Goal: Transaction & Acquisition: Book appointment/travel/reservation

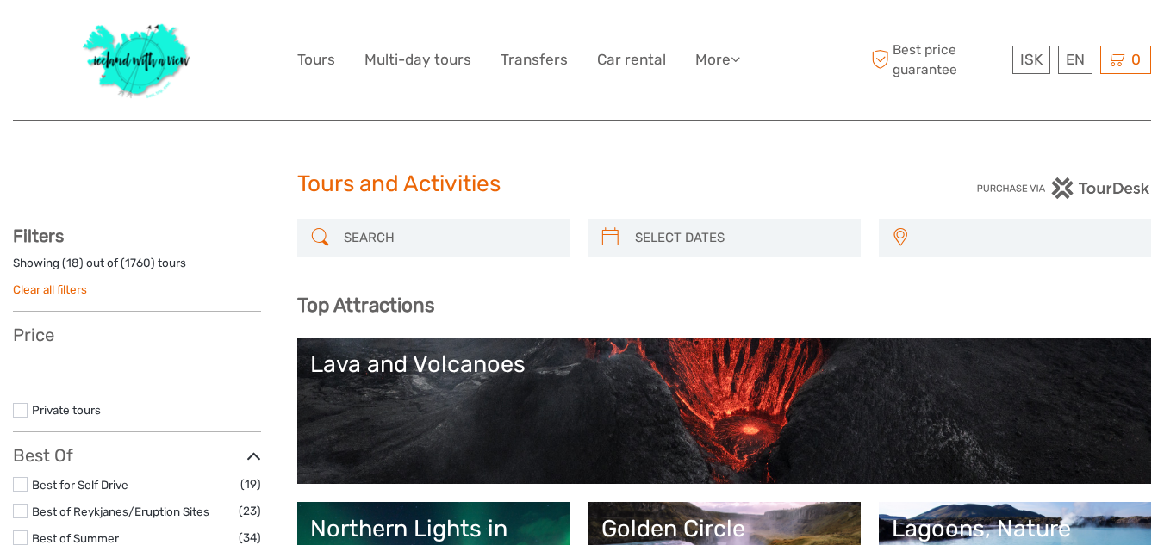
select select
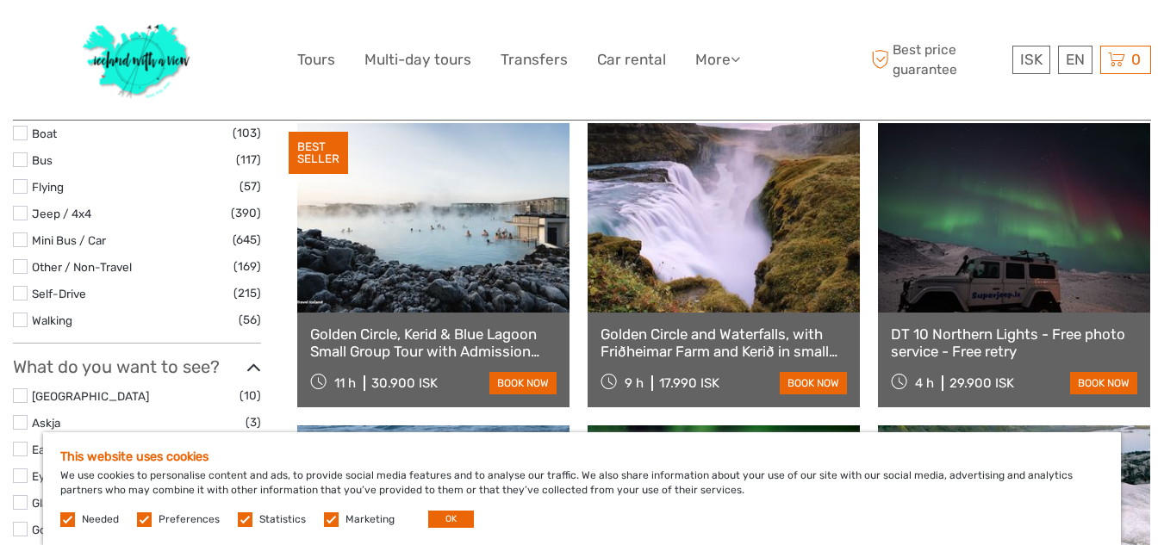
scroll to position [586, 0]
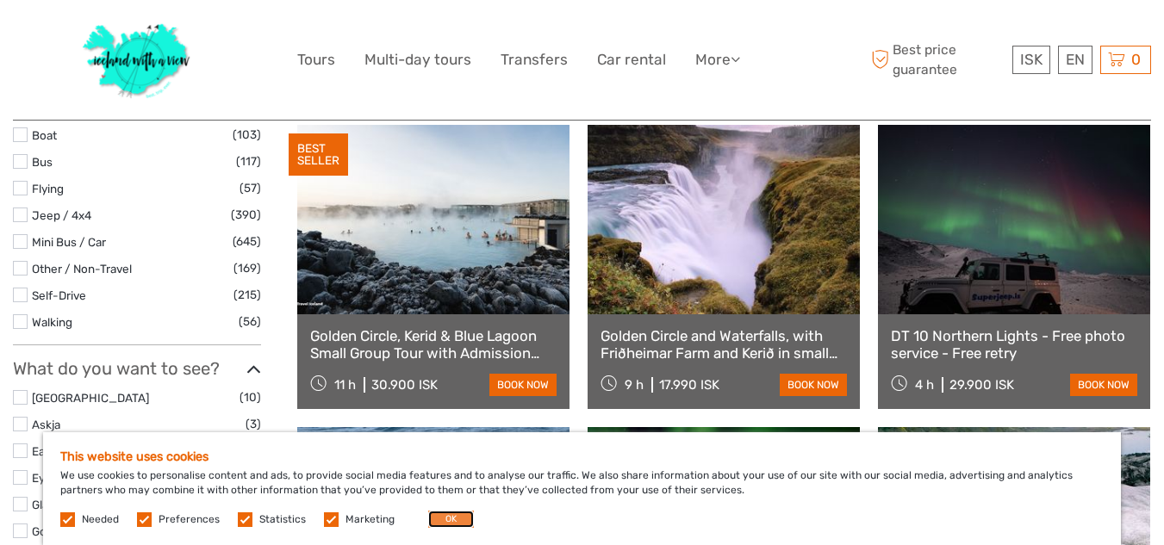
click at [438, 521] on button "OK" at bounding box center [451, 519] width 46 height 17
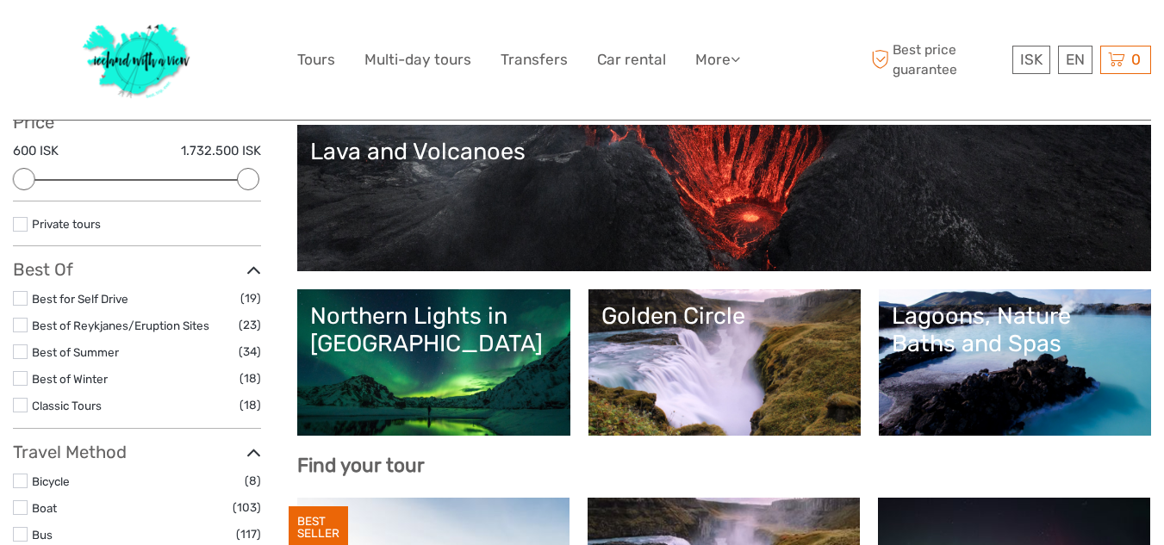
scroll to position [241, 0]
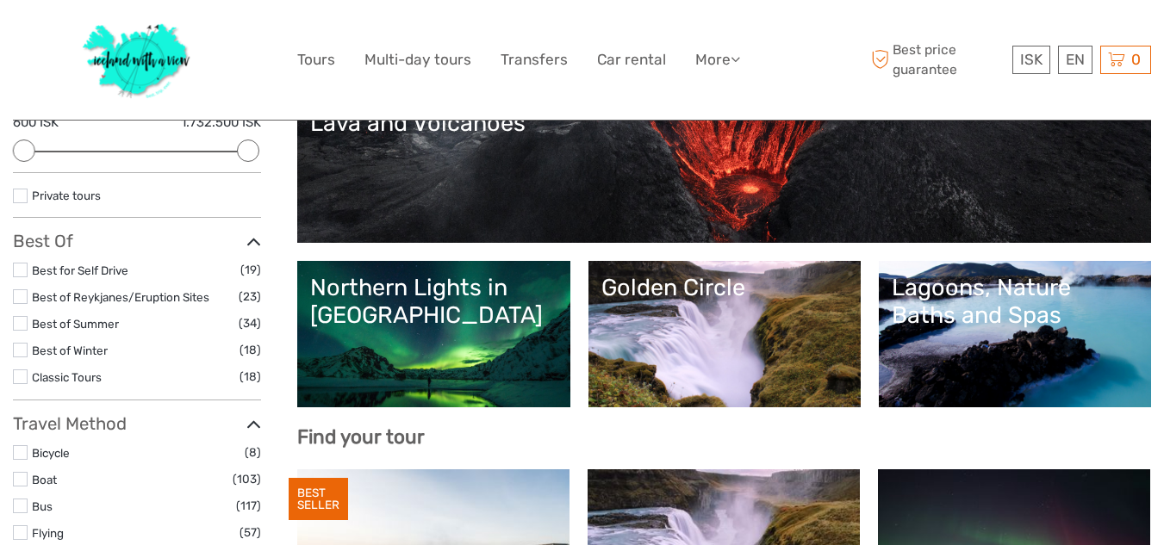
click at [445, 352] on link "Northern Lights in [GEOGRAPHIC_DATA]" at bounding box center [433, 334] width 246 height 121
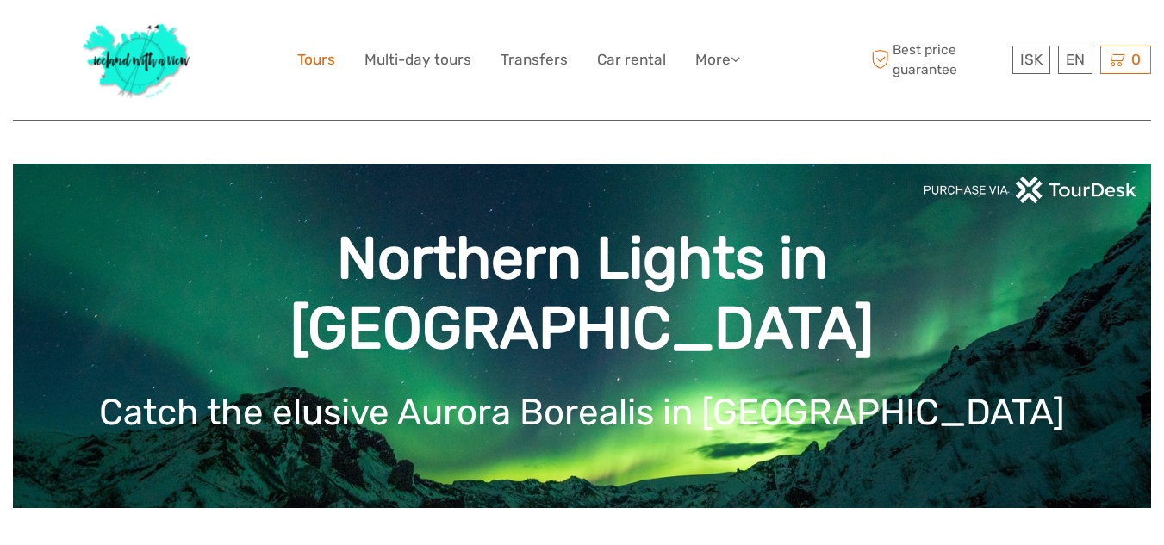
click at [311, 53] on link "Tours" at bounding box center [316, 59] width 38 height 25
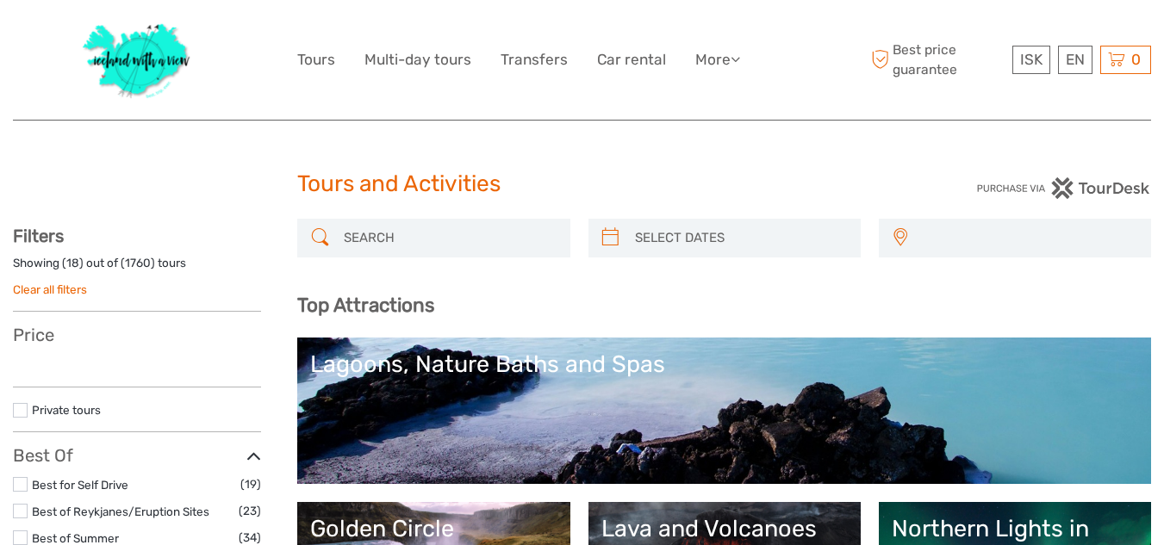
select select
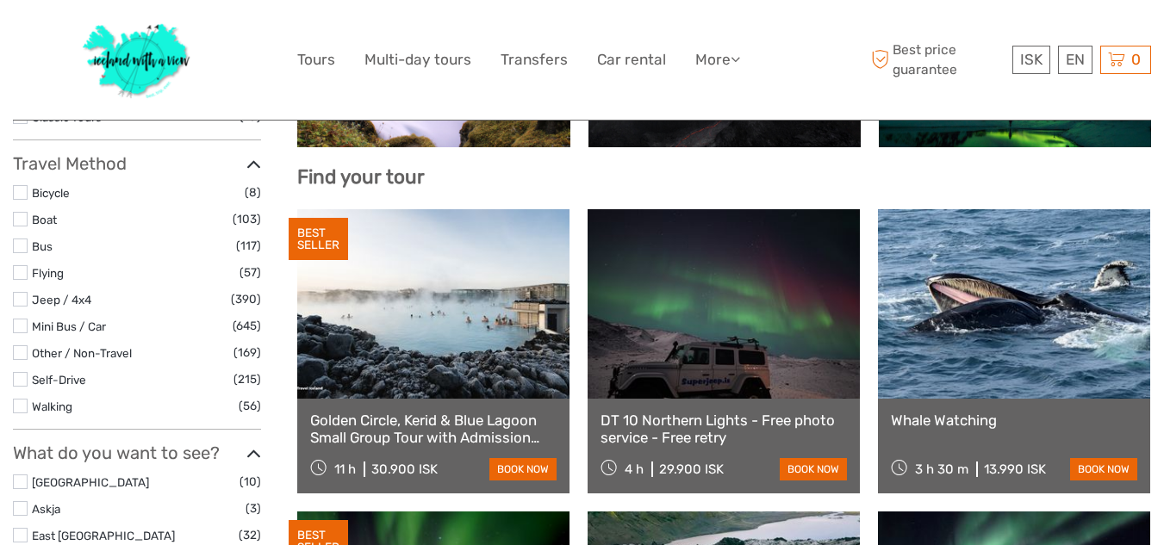
scroll to position [482, 0]
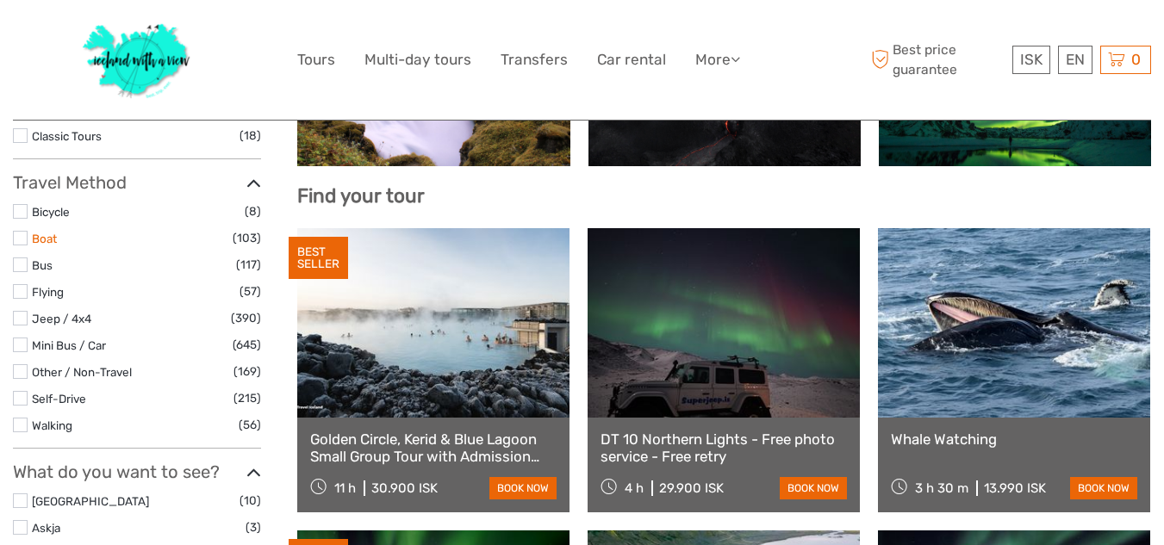
click at [49, 240] on link "Boat" at bounding box center [44, 239] width 25 height 14
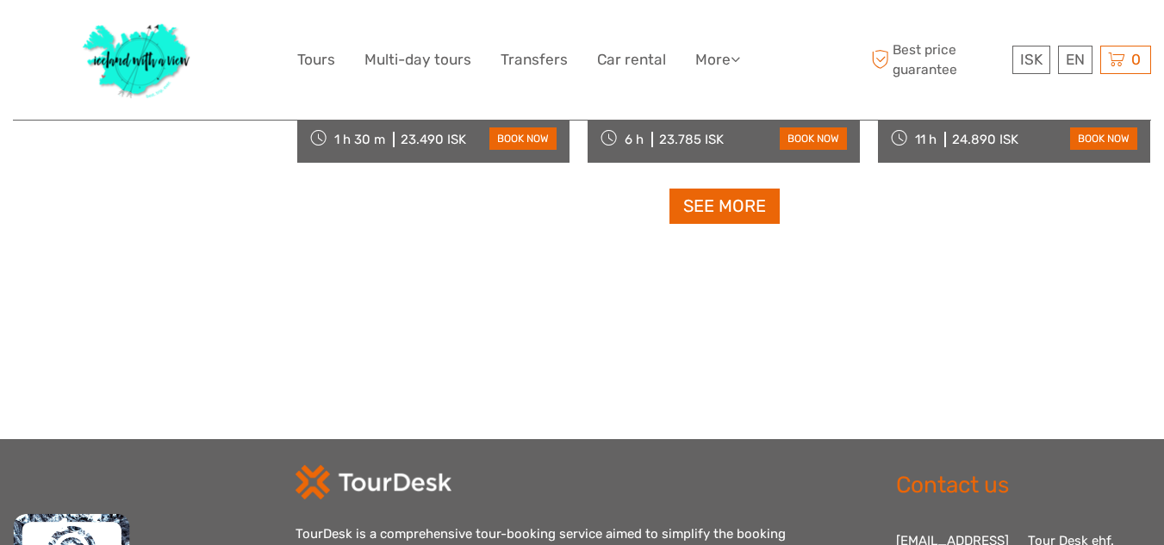
scroll to position [1821, 0]
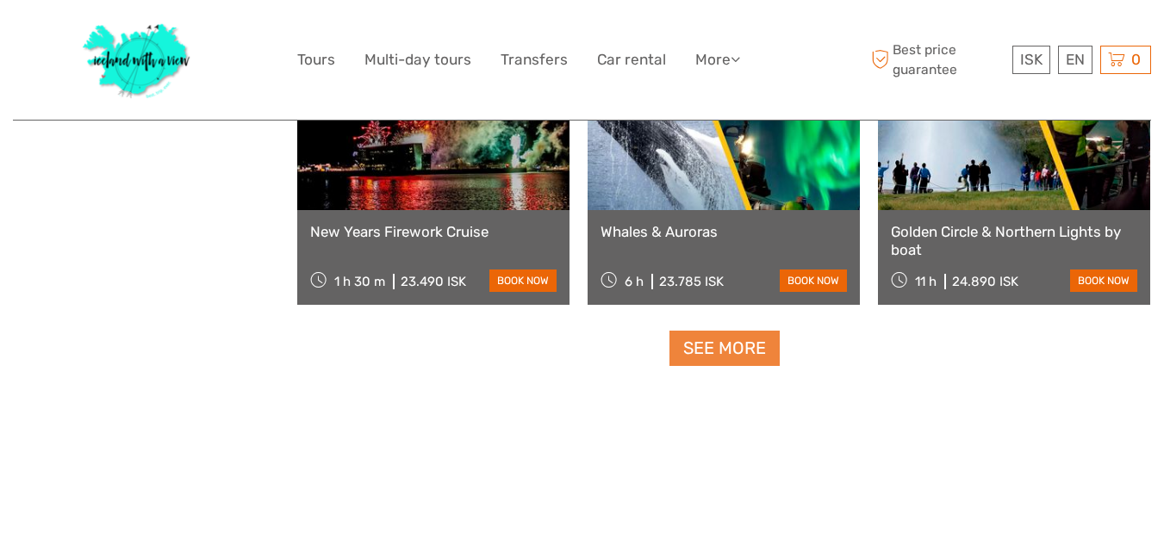
click at [765, 354] on link "See more" at bounding box center [724, 348] width 110 height 35
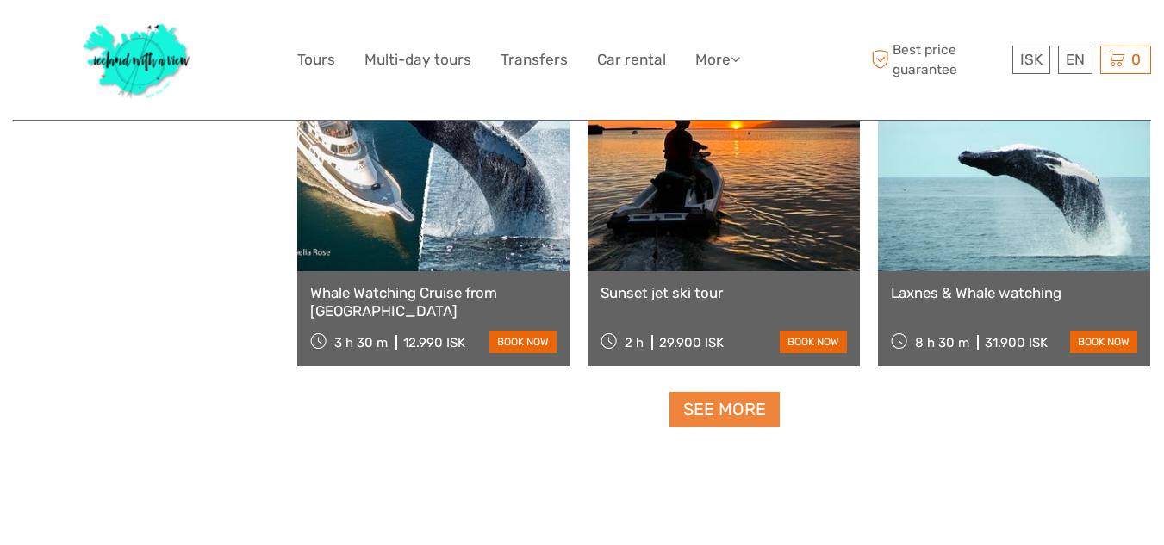
scroll to position [3579, 0]
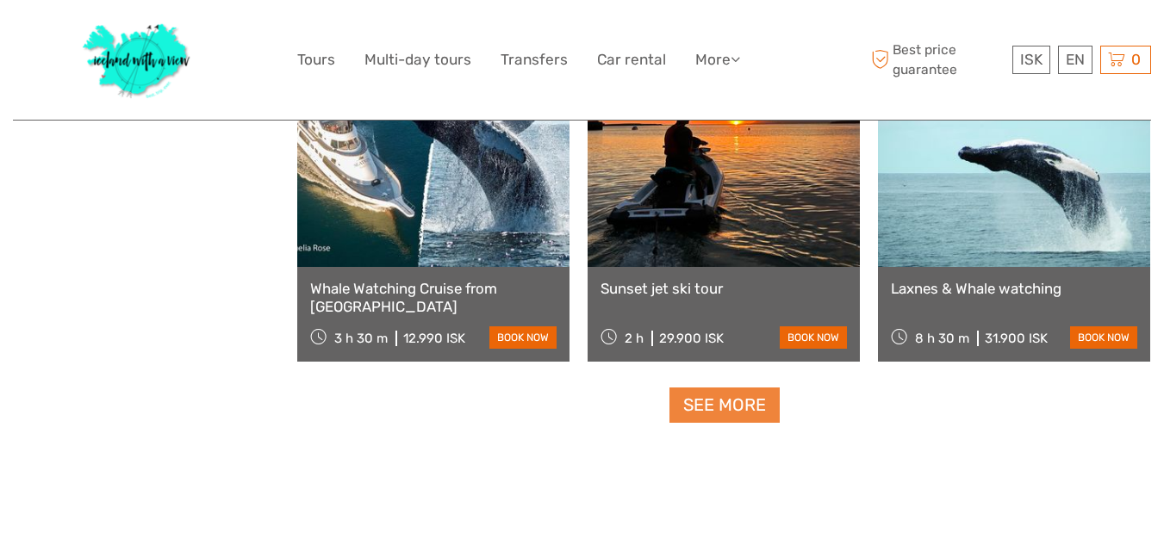
click at [724, 403] on link "See more" at bounding box center [724, 405] width 110 height 35
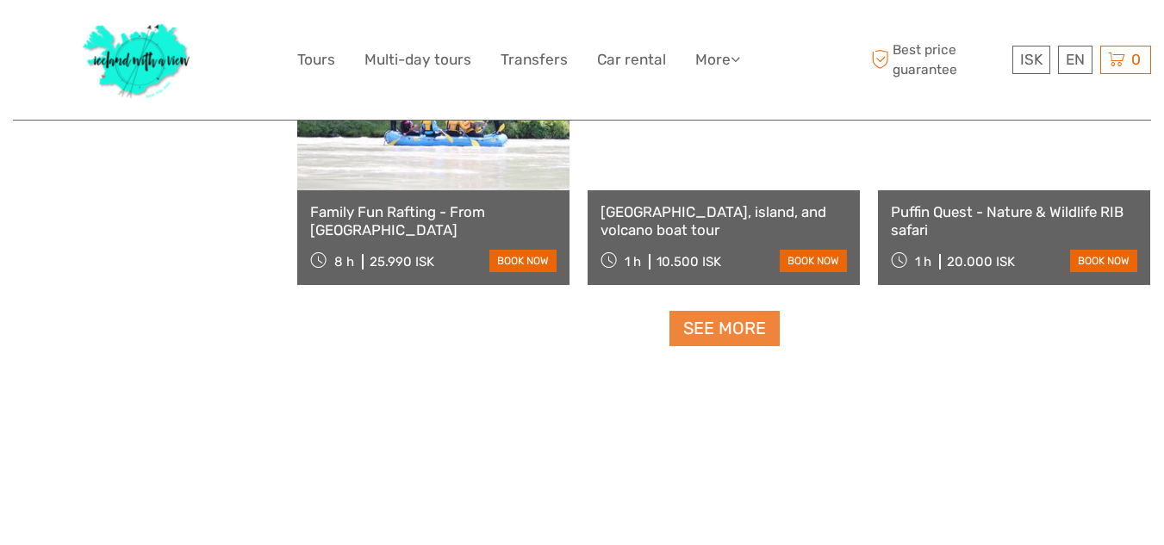
scroll to position [5474, 0]
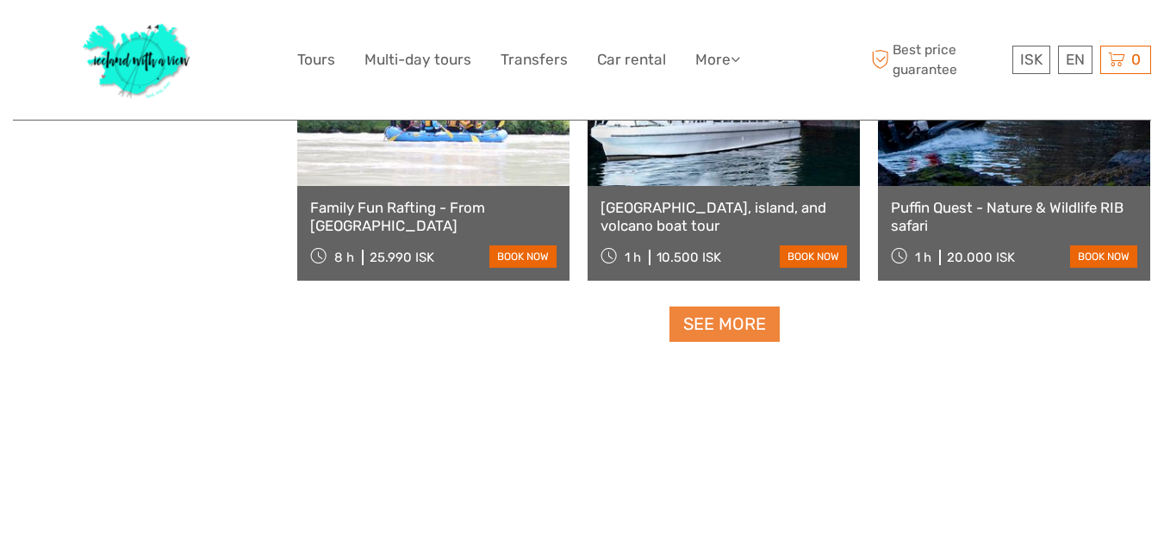
click at [718, 323] on link "See more" at bounding box center [724, 324] width 110 height 35
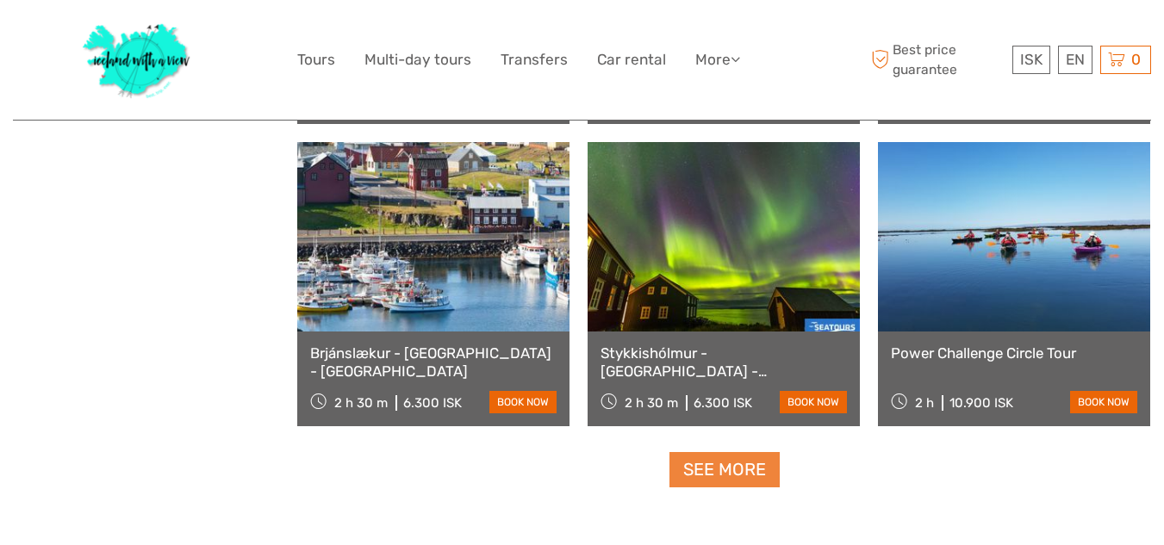
scroll to position [7163, 0]
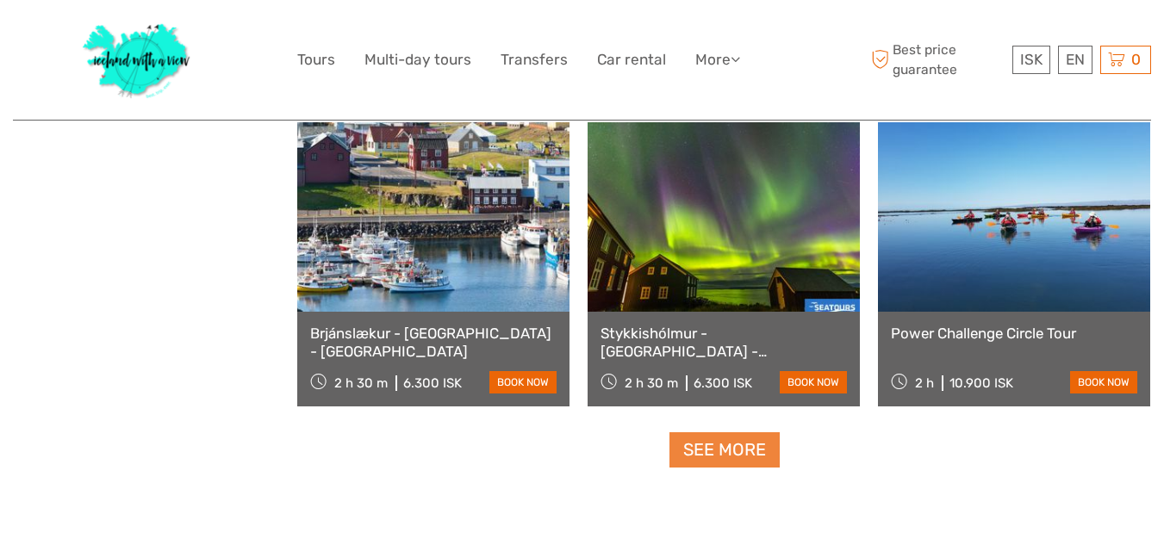
click at [713, 454] on link "See more" at bounding box center [724, 450] width 110 height 35
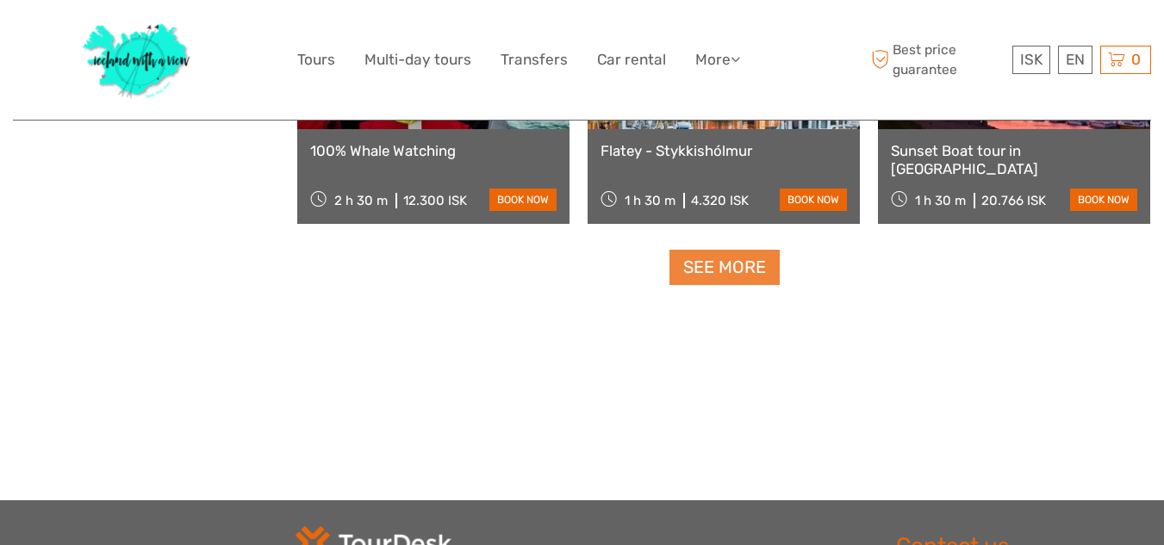
scroll to position [9162, 0]
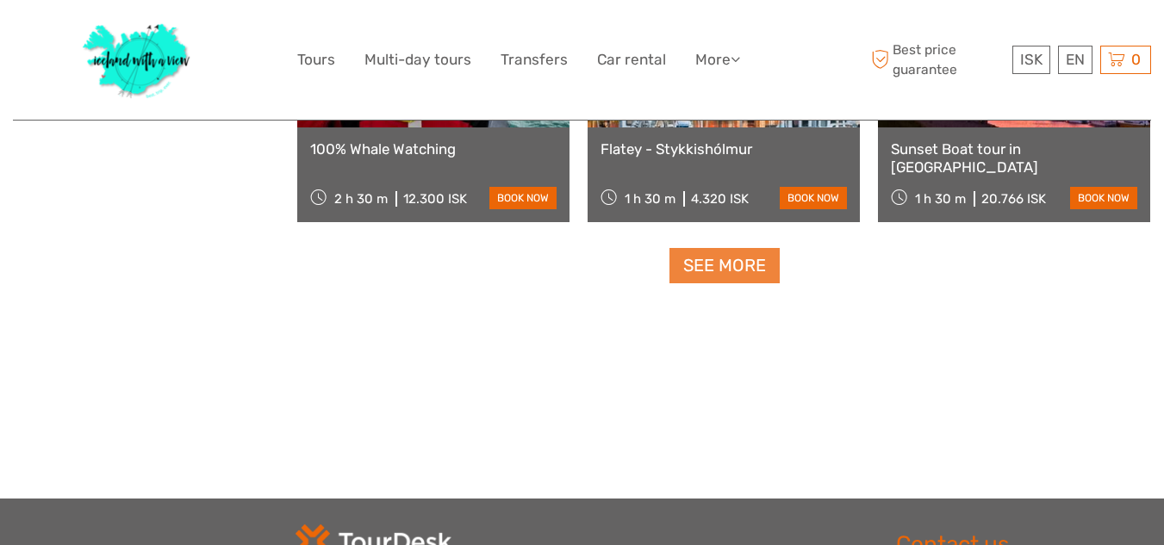
click at [729, 255] on link "See more" at bounding box center [724, 265] width 110 height 35
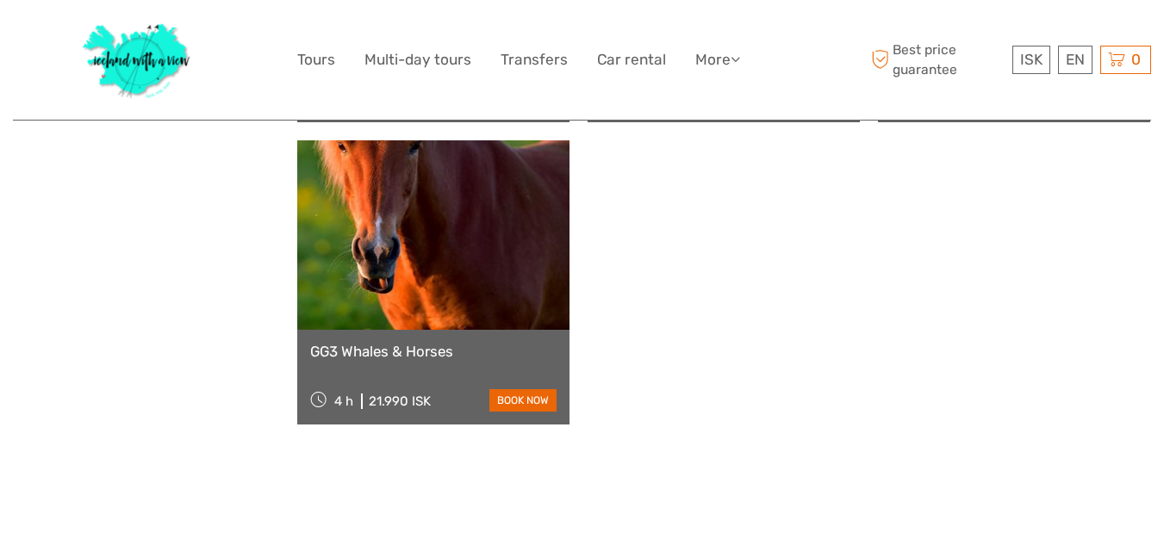
scroll to position [10506, 0]
